Goal: Check status: Check status

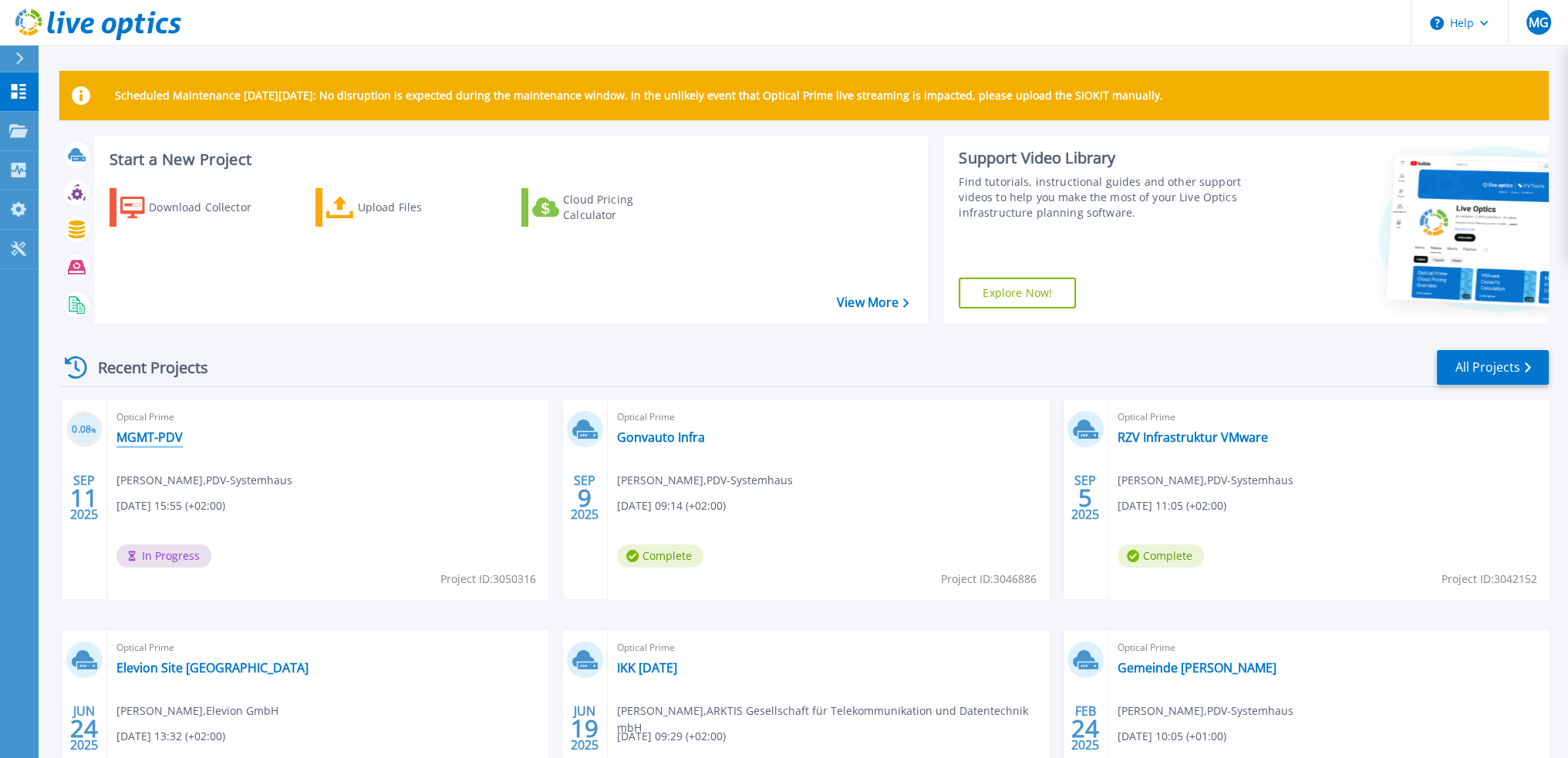
click at [157, 434] on link "MGMT-PDV" at bounding box center [149, 437] width 66 height 15
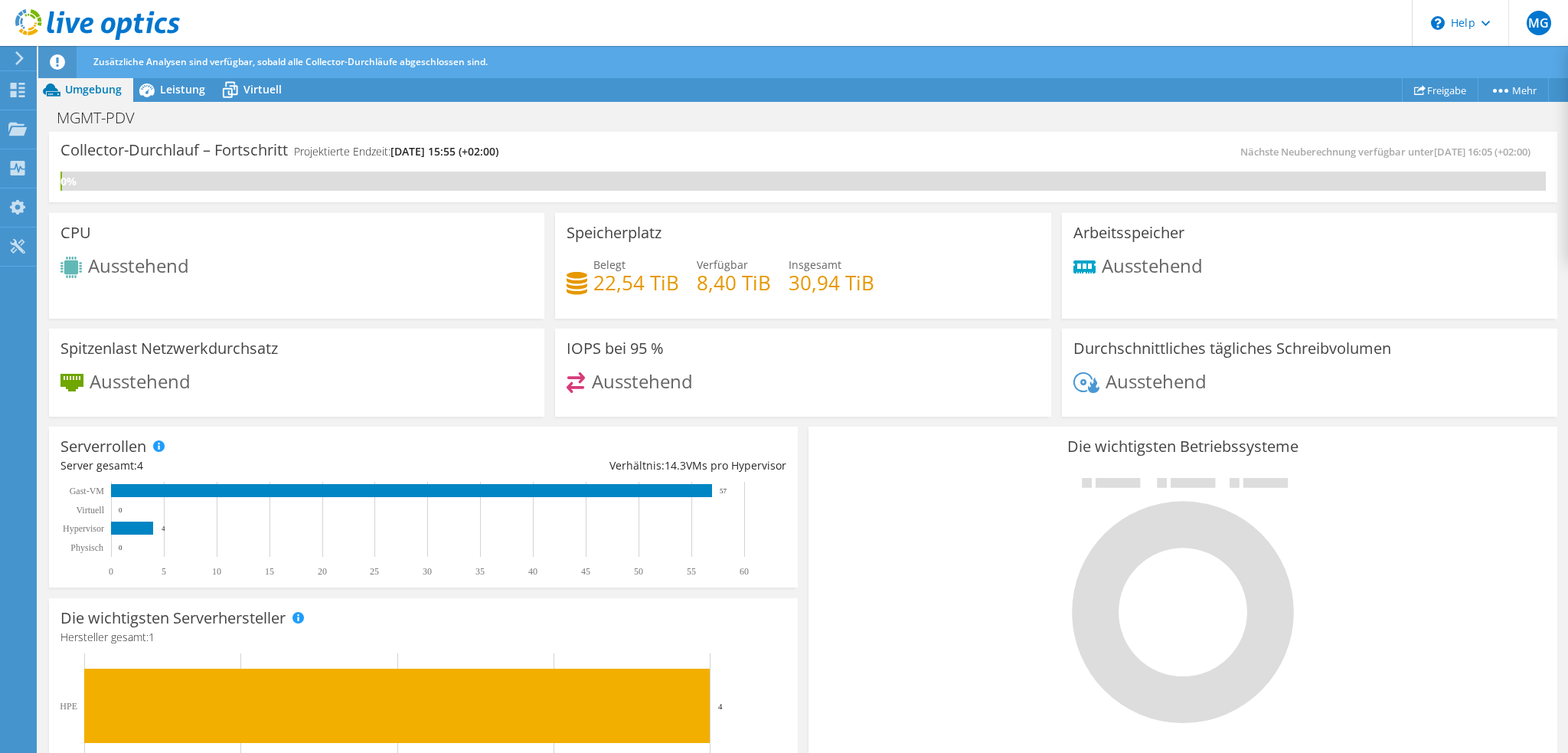
scroll to position [383, 0]
click at [56, 125] on div "Projekte" at bounding box center [73, 129] width 74 height 39
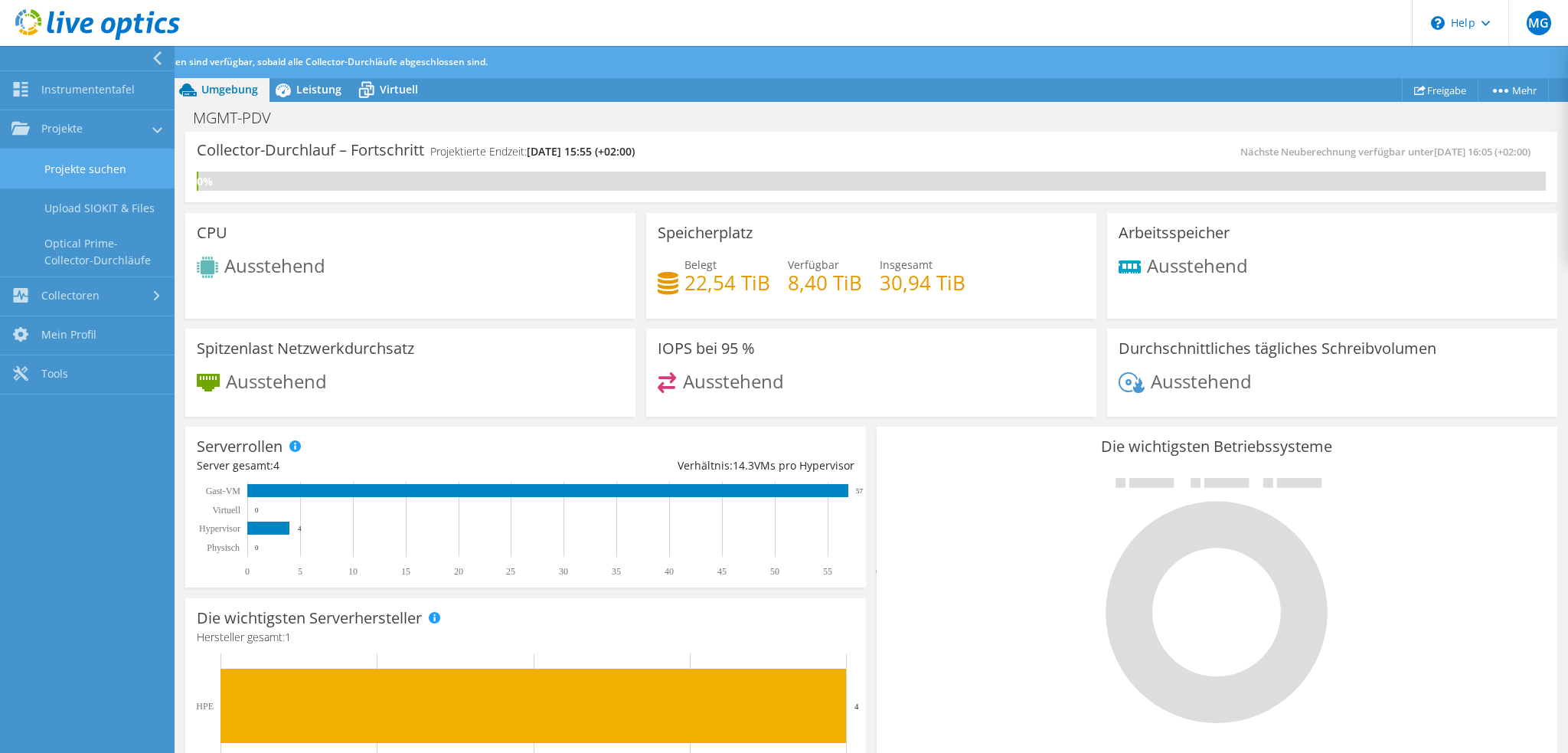
click at [82, 163] on link "Projekte suchen" at bounding box center [87, 169] width 175 height 39
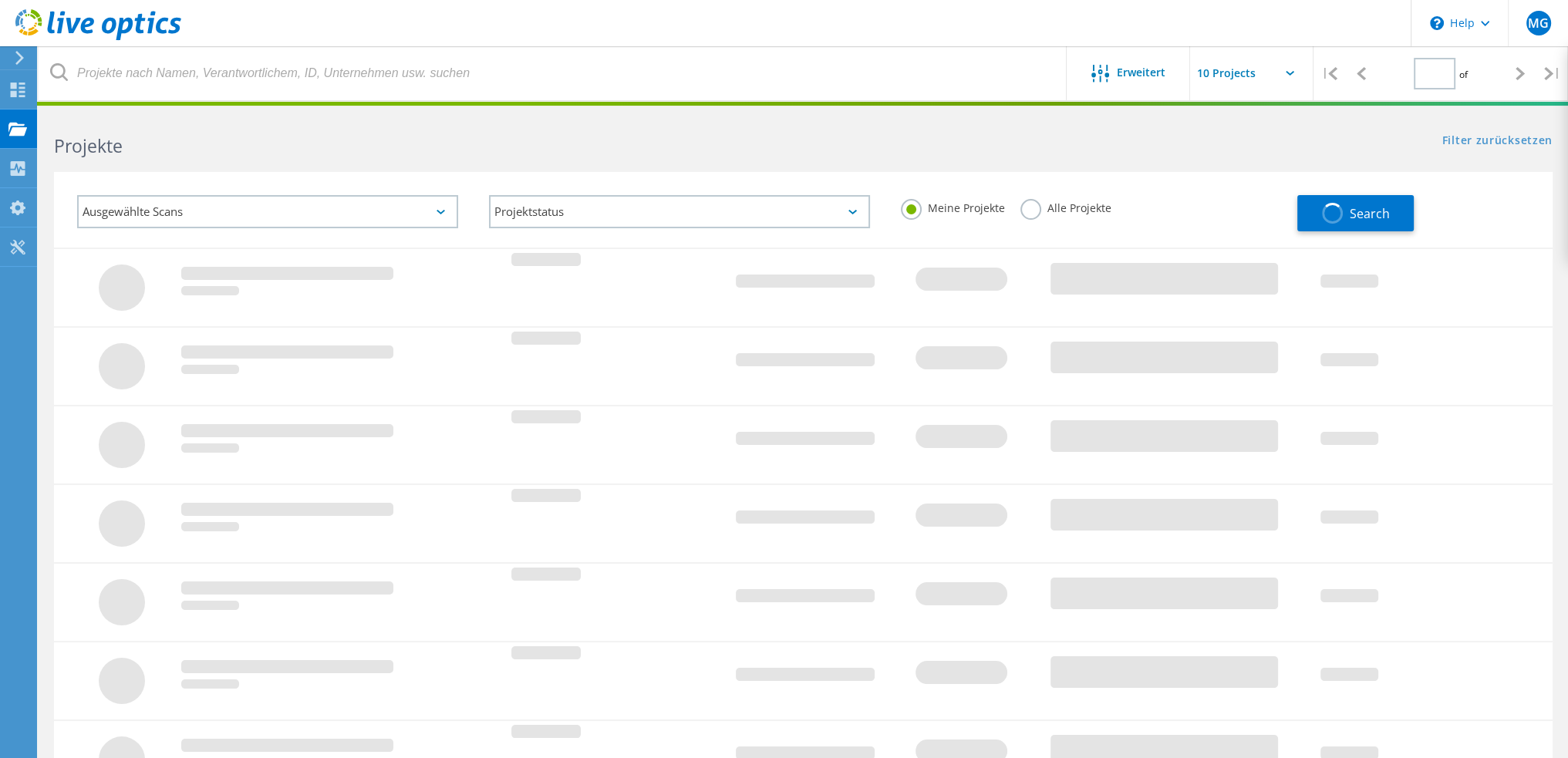
type input "1"
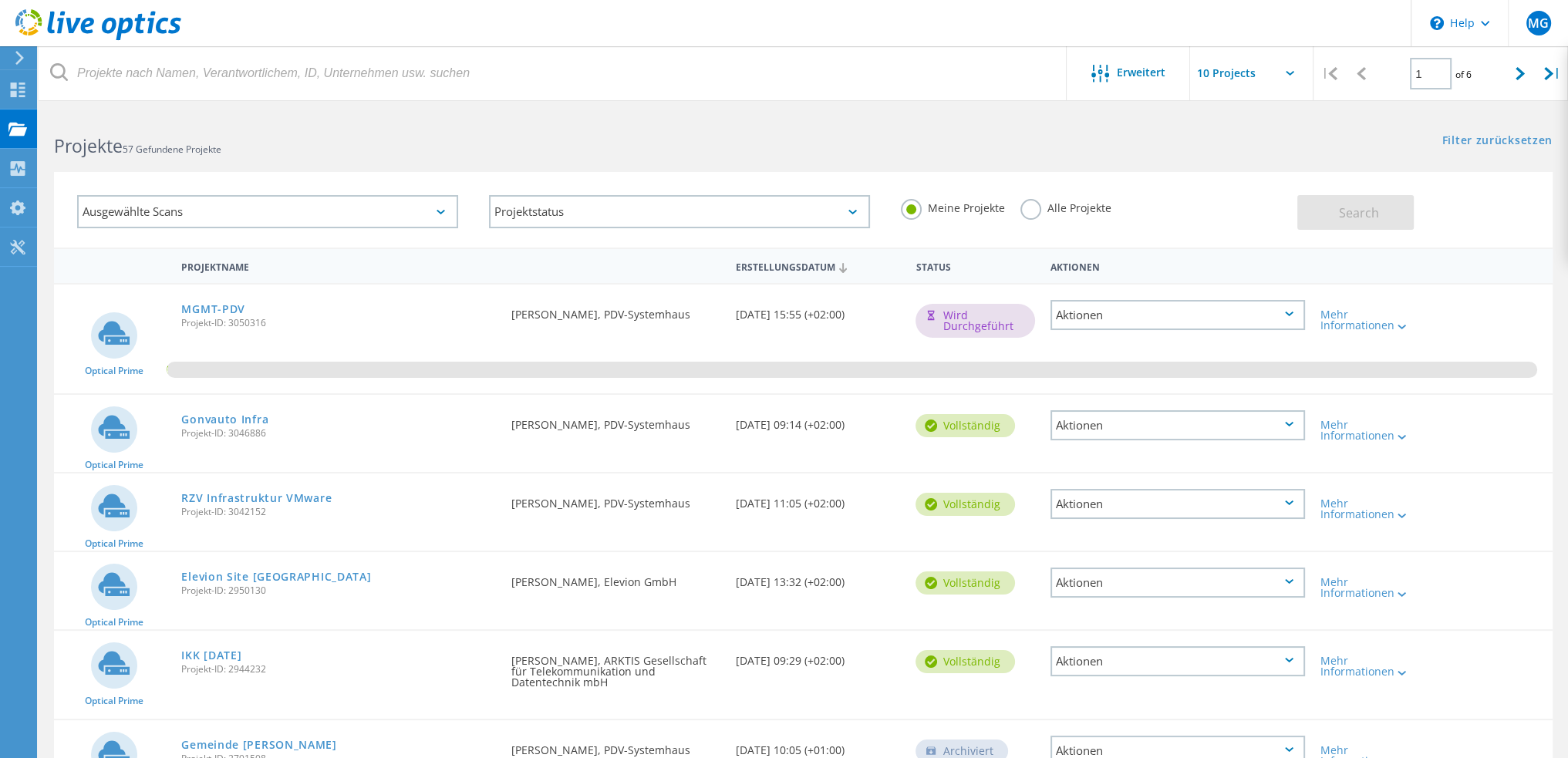
click at [1214, 317] on div "Aktionen" at bounding box center [1177, 314] width 255 height 30
click at [1213, 218] on div "Meine Projekte Alle Projekte" at bounding box center [1091, 208] width 412 height 57
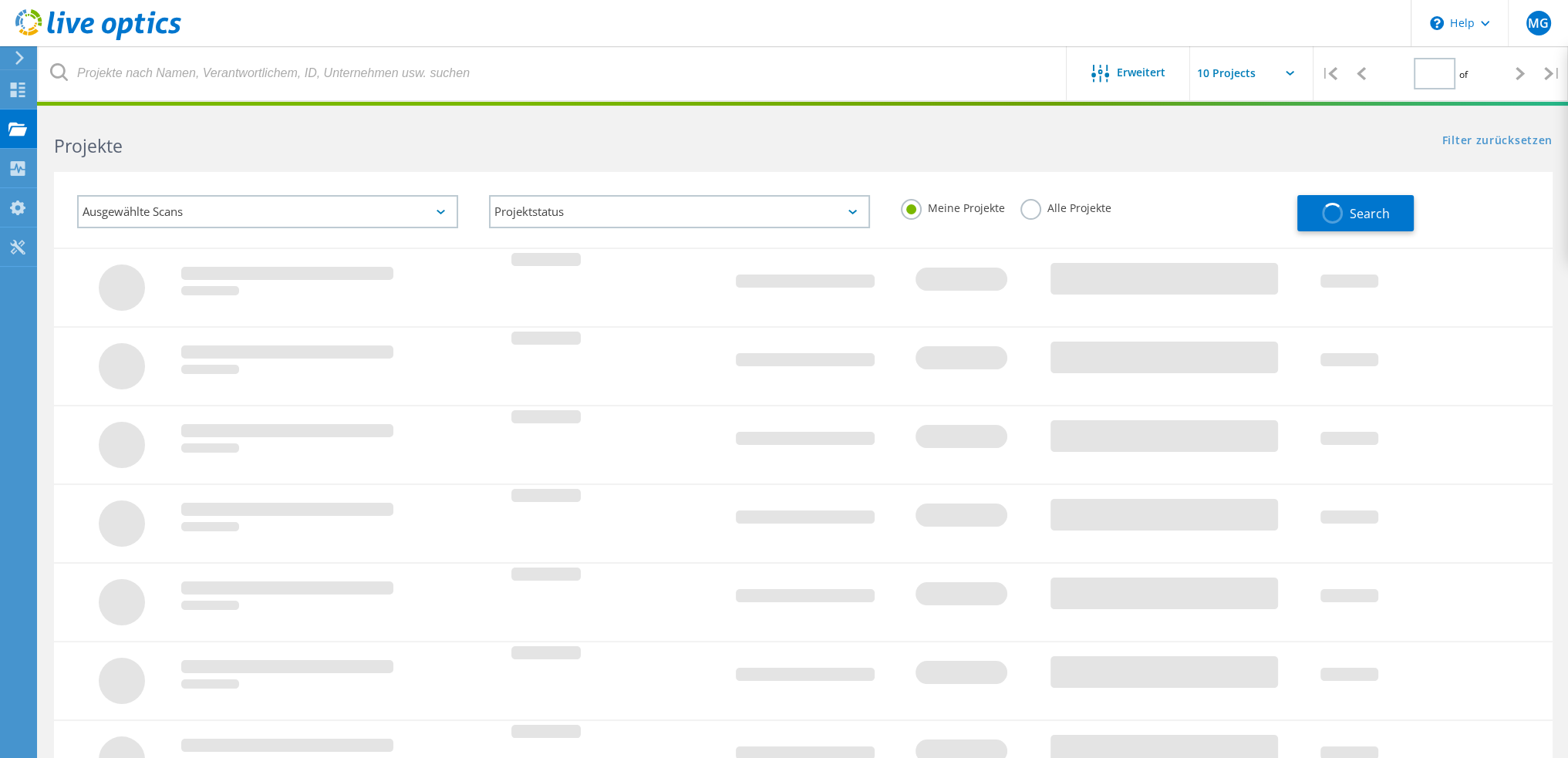
type input "1"
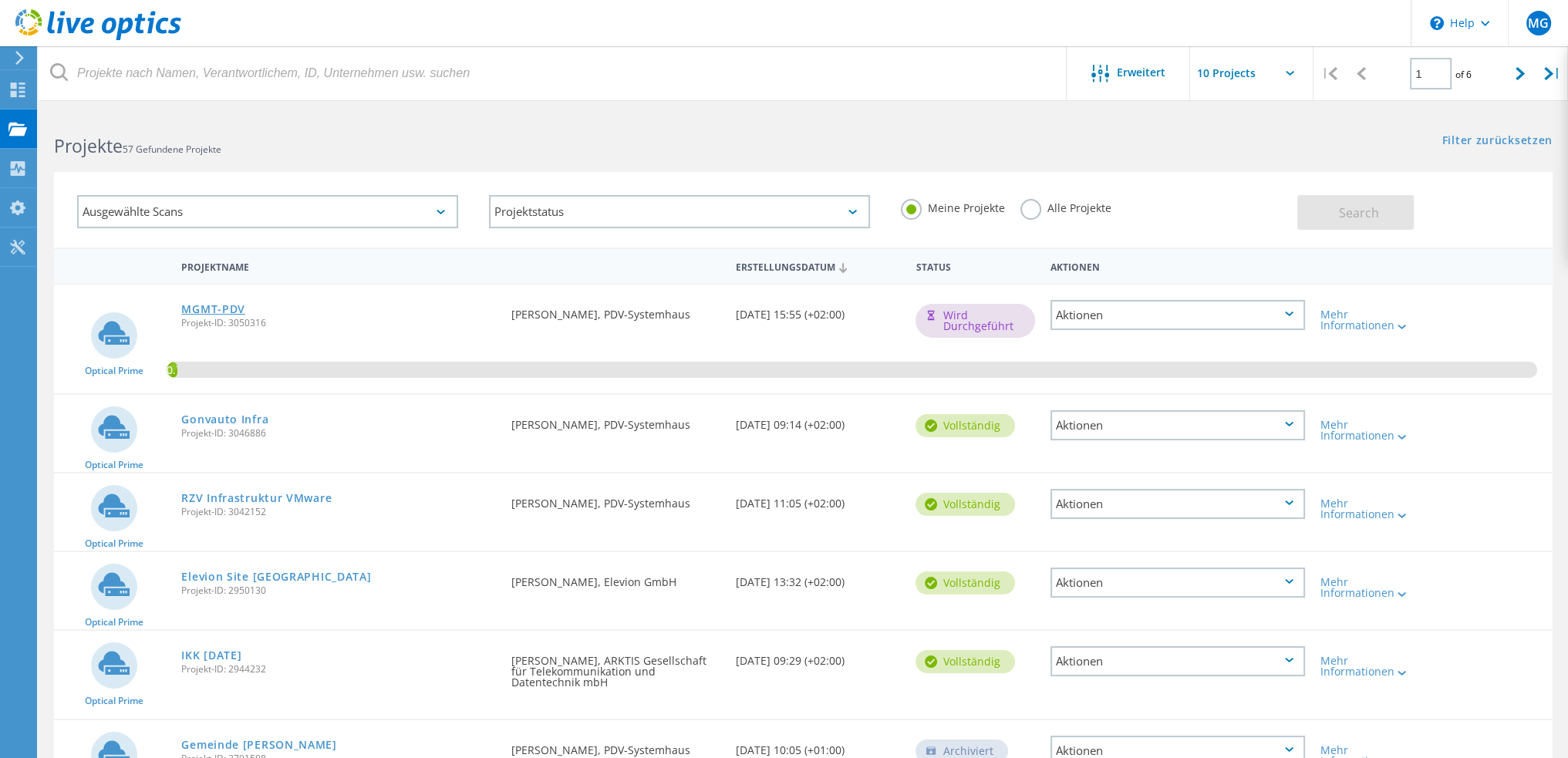
click at [233, 308] on link "MGMT-PDV" at bounding box center [213, 310] width 64 height 11
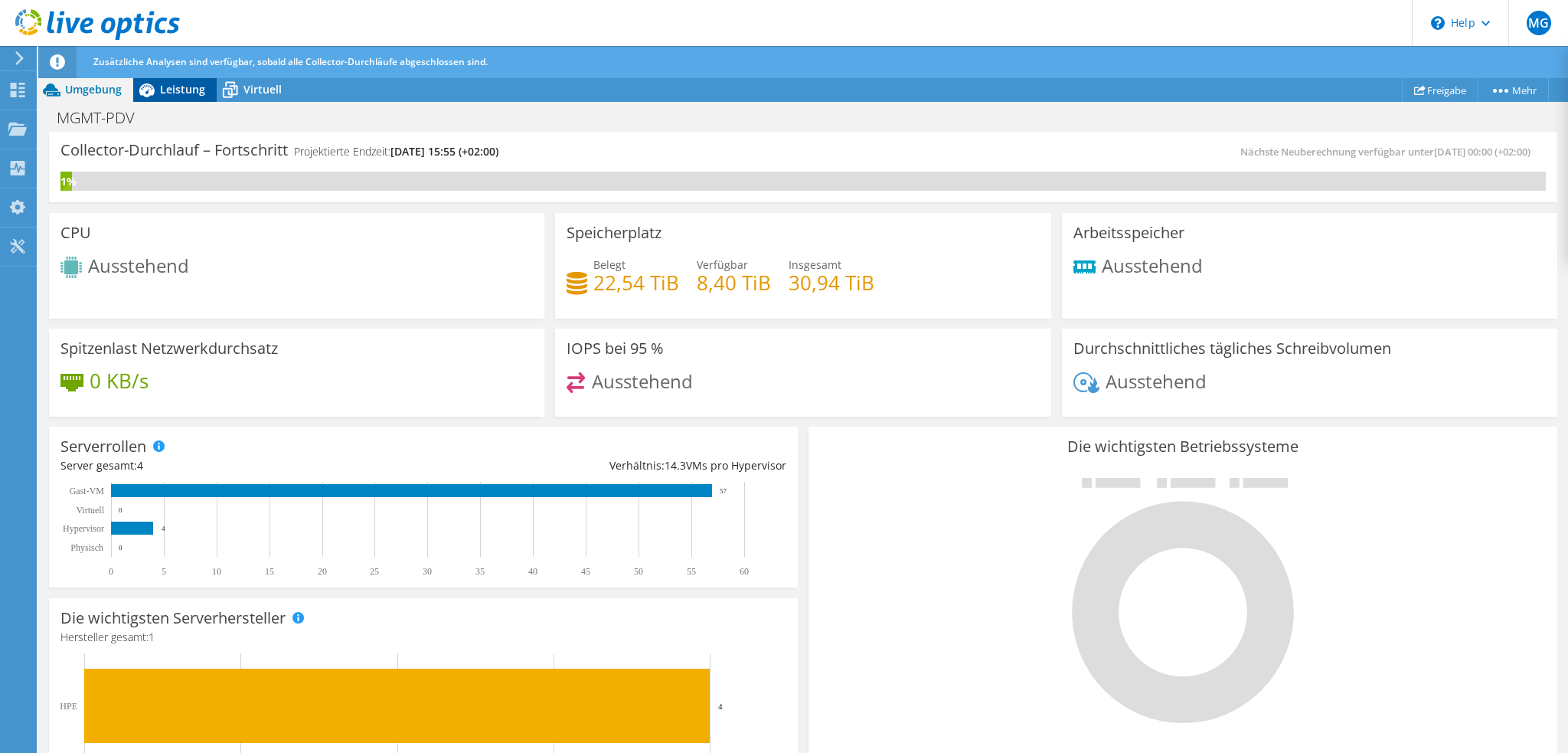
click at [181, 92] on span "Leistung" at bounding box center [183, 89] width 45 height 14
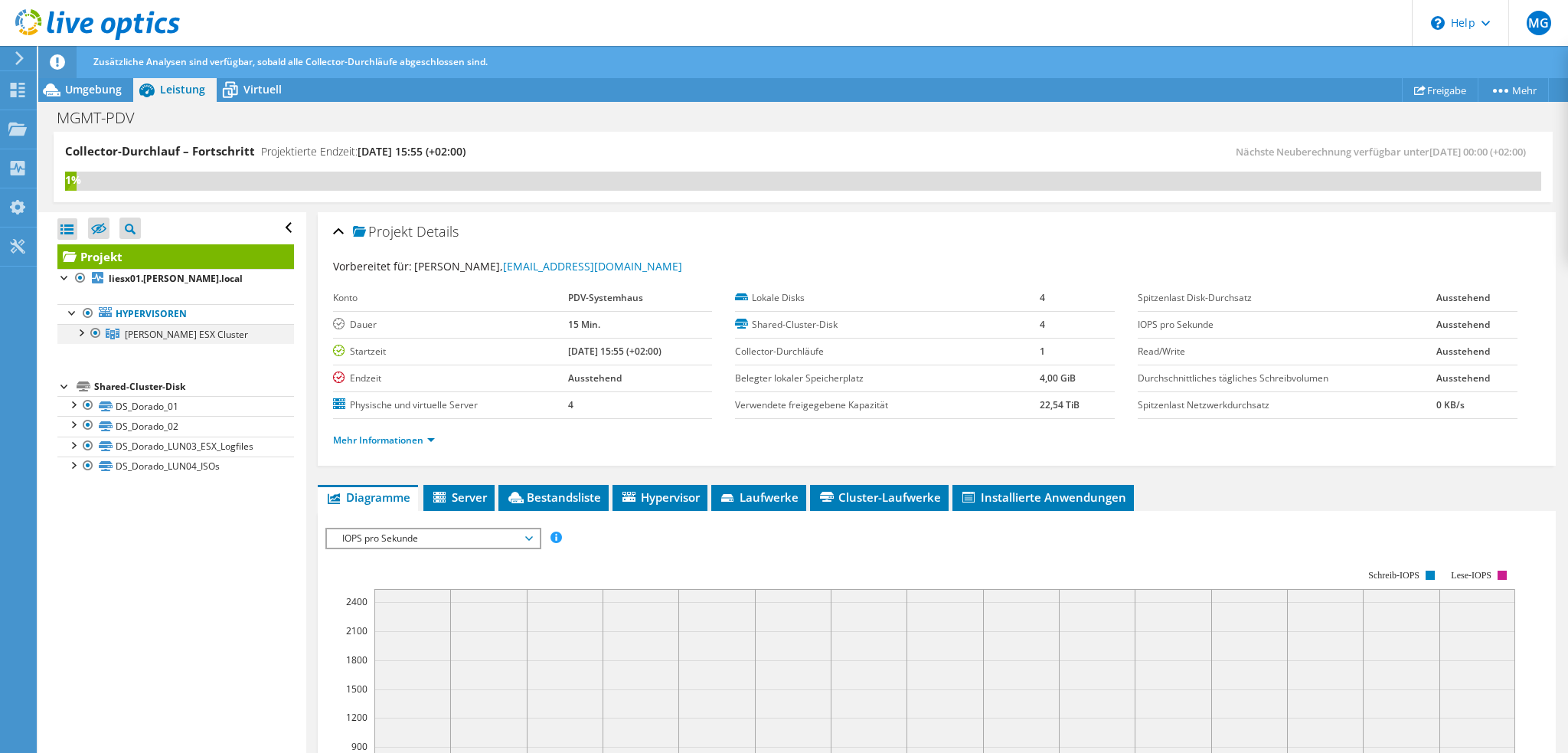
click at [82, 333] on div at bounding box center [80, 331] width 15 height 15
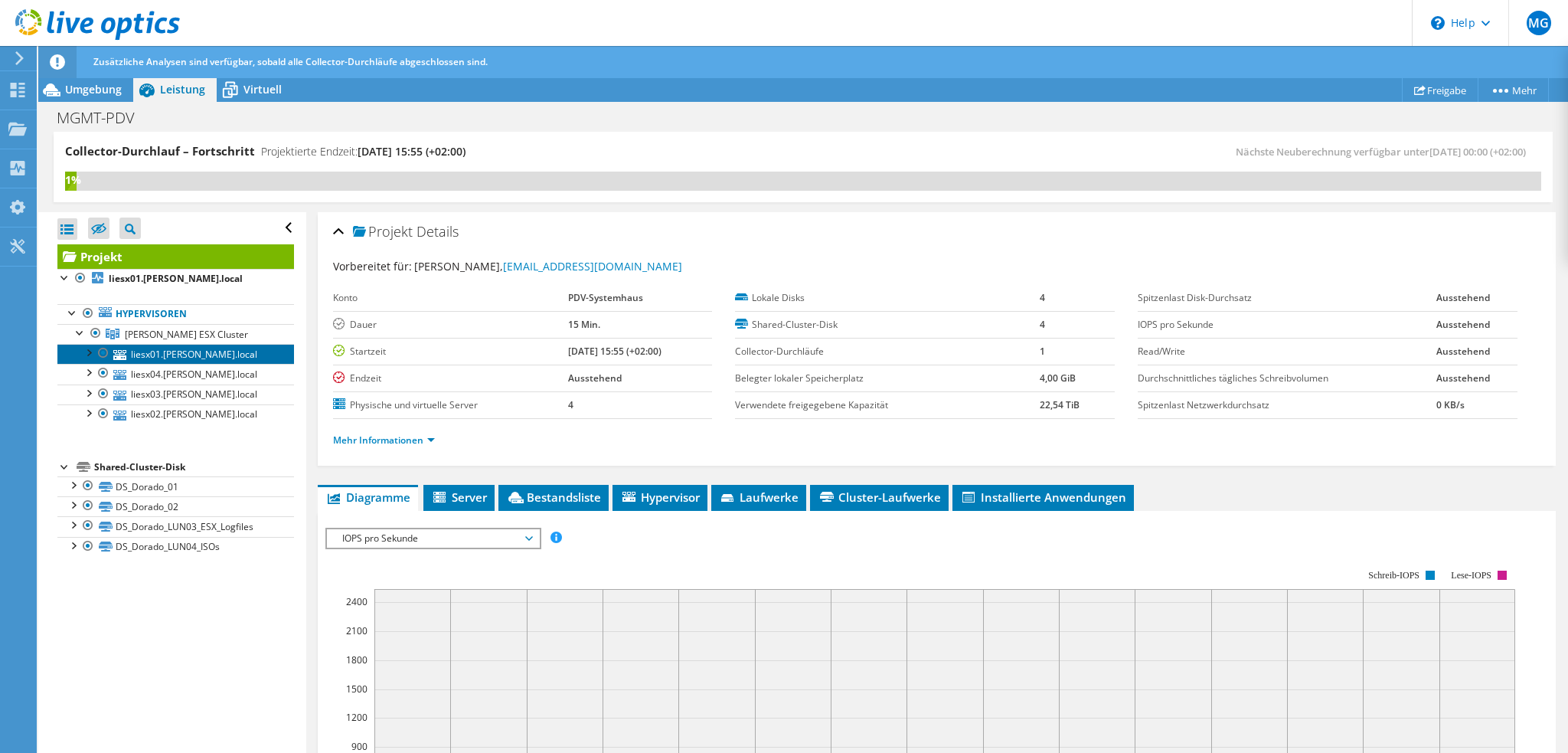
click at [178, 356] on link "liesx01.[PERSON_NAME].local" at bounding box center [176, 354] width 237 height 20
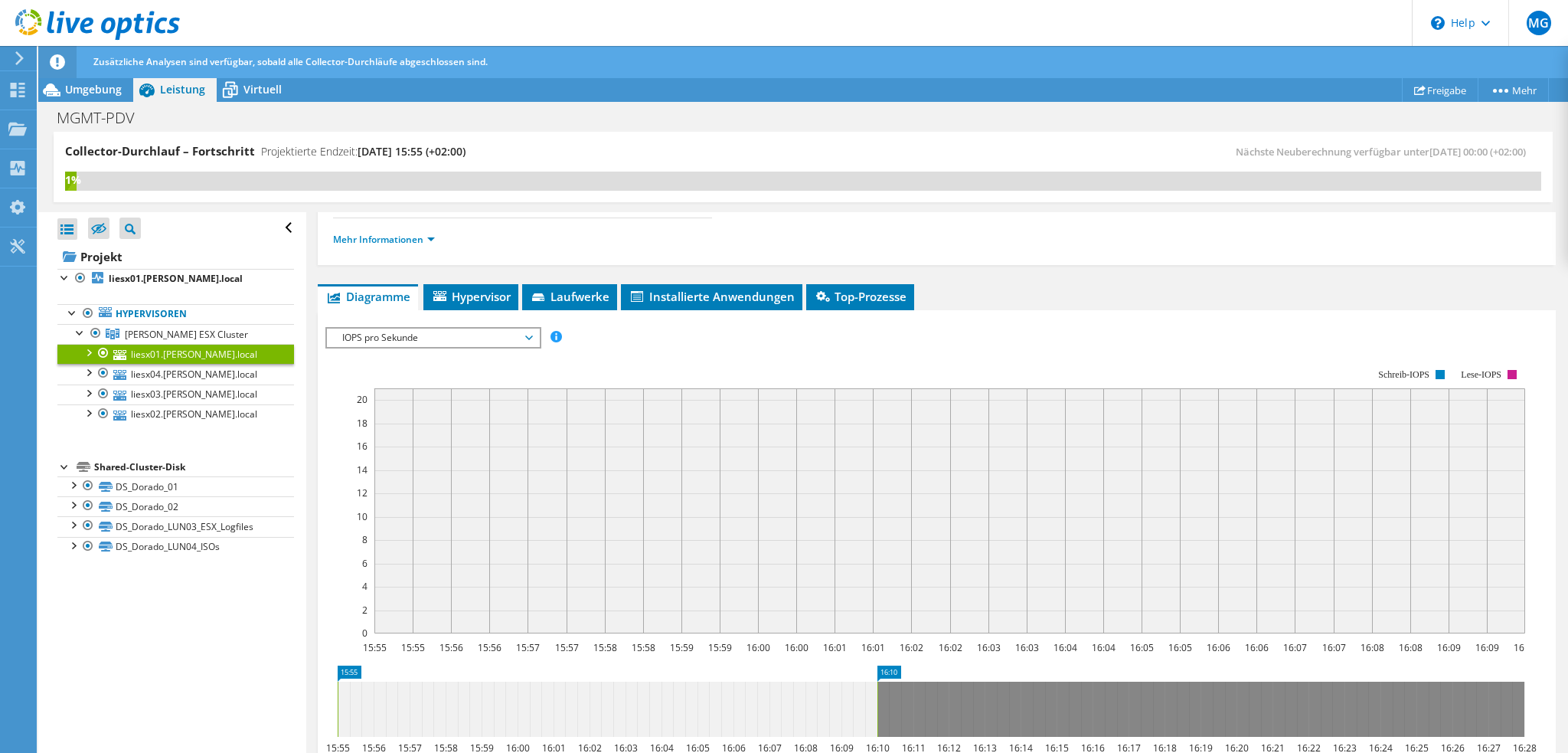
scroll to position [76, 0]
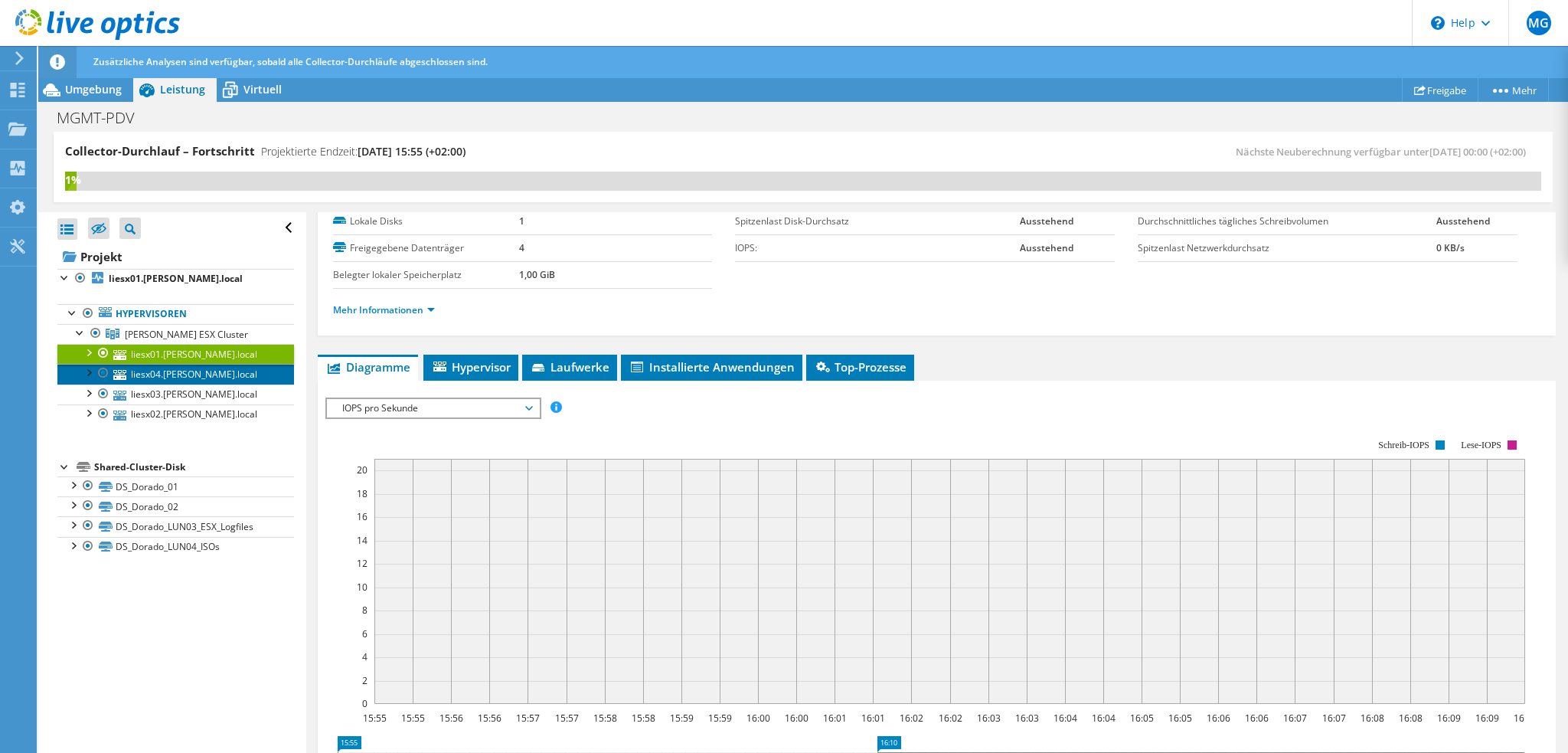
click at [198, 373] on link "liesx04.[PERSON_NAME].local" at bounding box center [176, 374] width 237 height 20
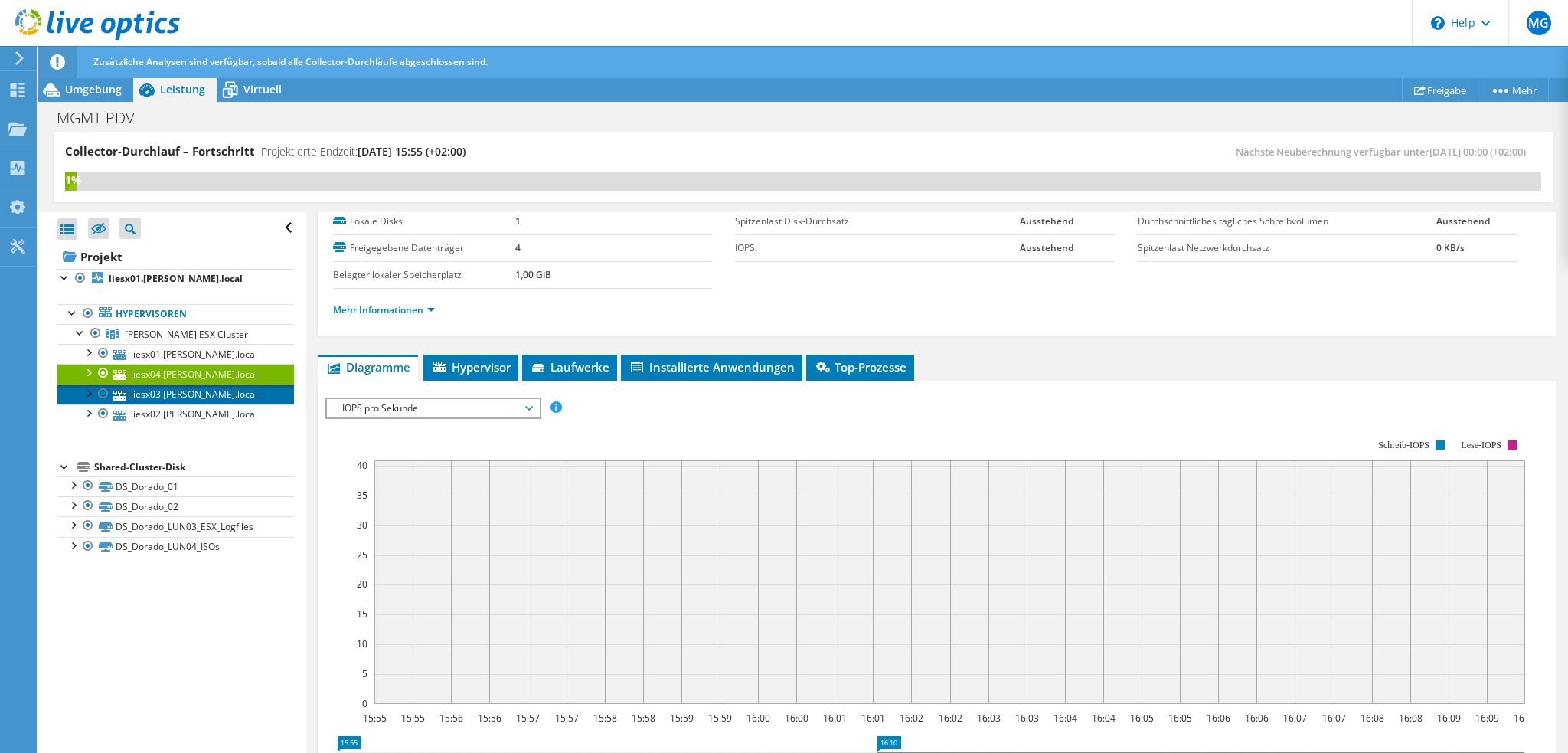
click at [196, 397] on link "liesx03.[PERSON_NAME].local" at bounding box center [176, 394] width 237 height 20
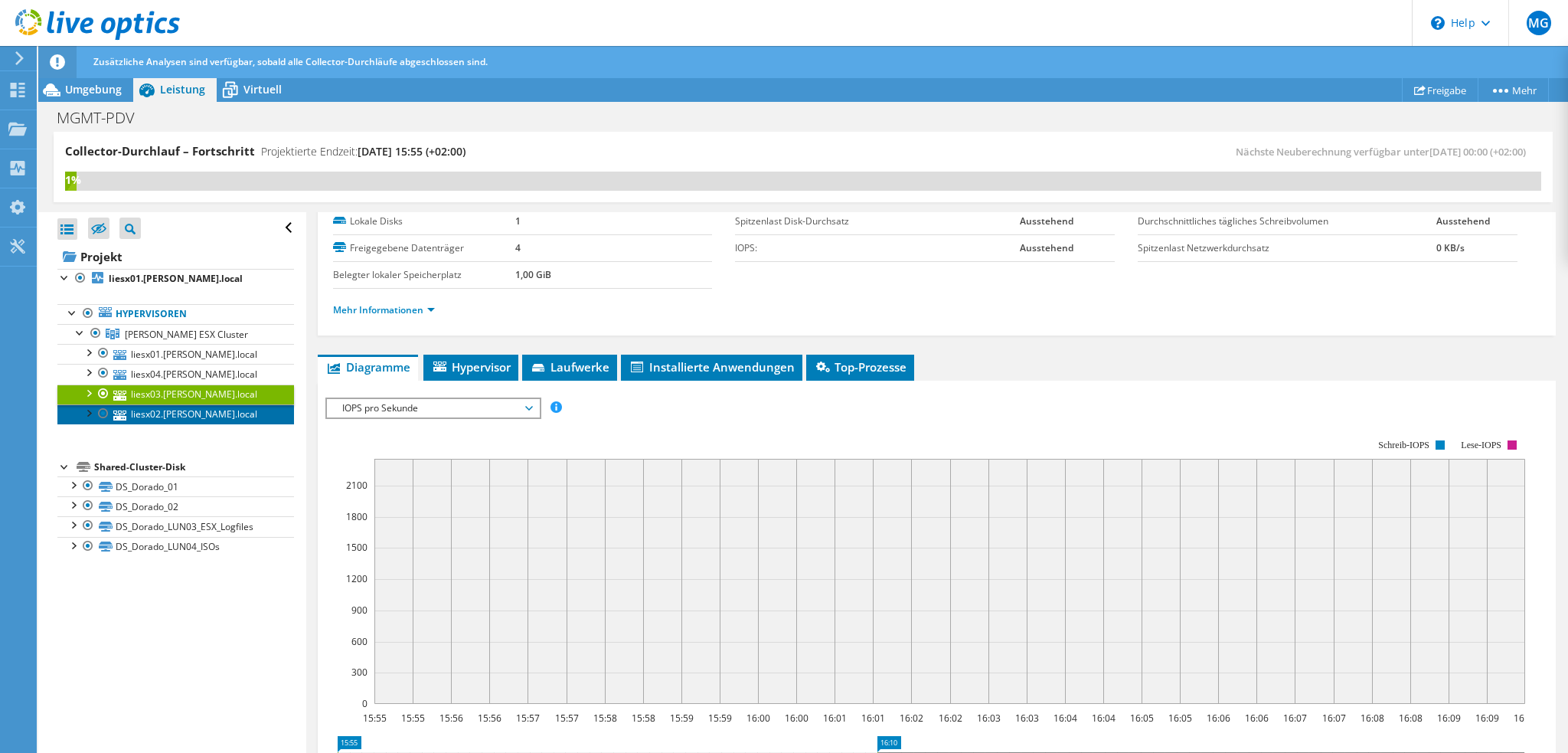
click at [192, 419] on link "liesx02.[PERSON_NAME].local" at bounding box center [176, 414] width 237 height 20
